Goal: Find specific page/section: Find specific page/section

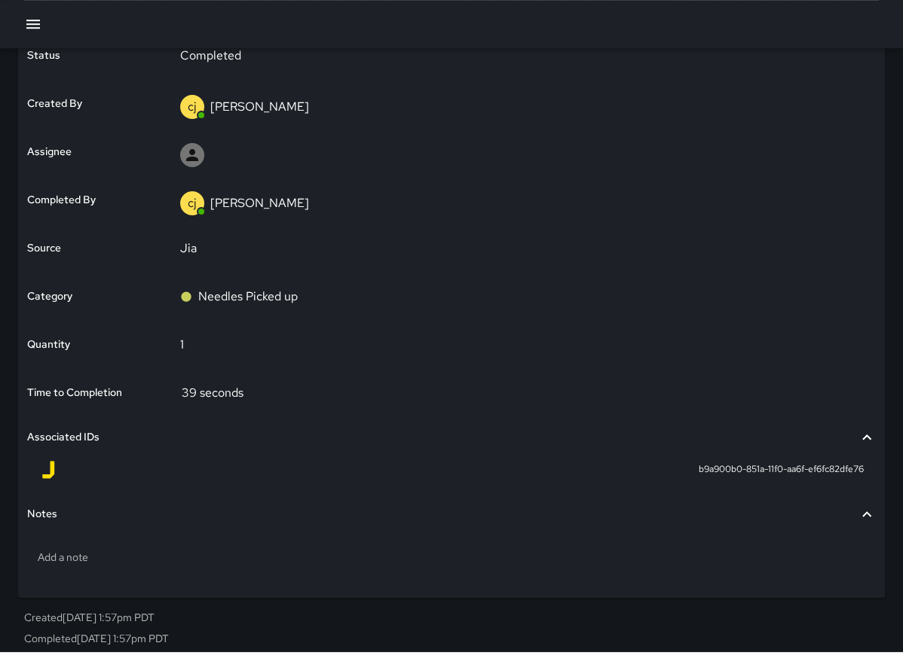
scroll to position [40, 0]
